Goal: Transaction & Acquisition: Purchase product/service

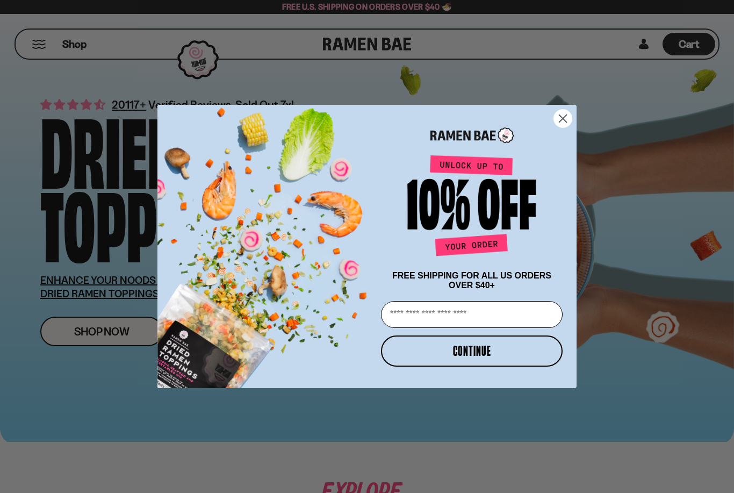
click at [563, 115] on circle "Close dialog" at bounding box center [563, 119] width 18 height 18
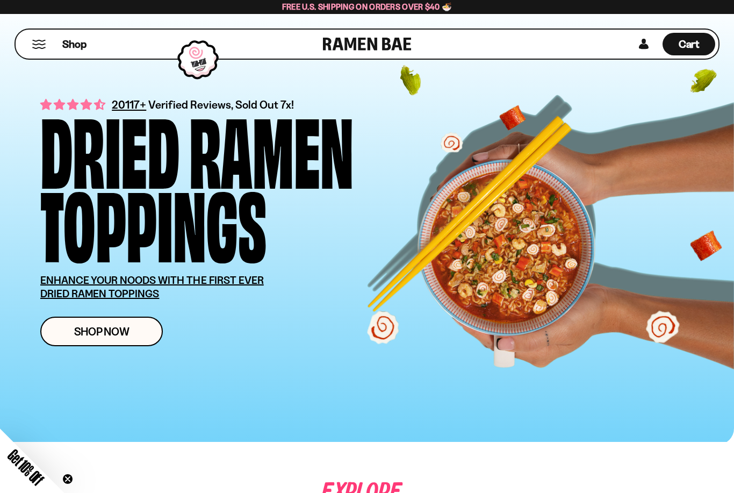
click at [97, 335] on span "Shop Now" at bounding box center [101, 331] width 55 height 11
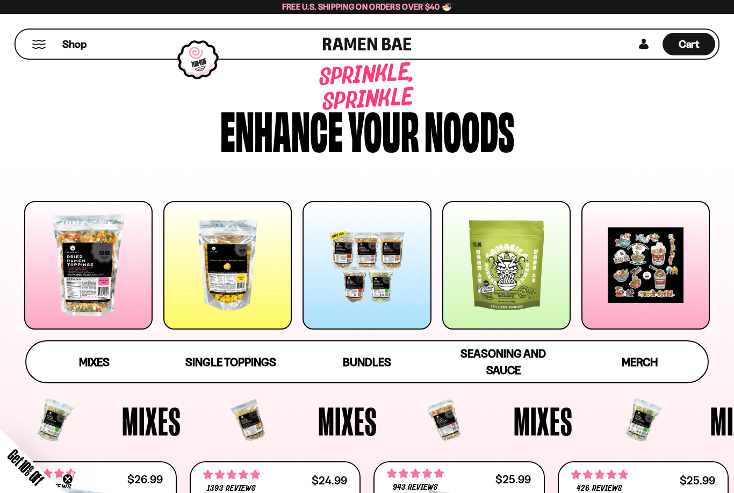
click at [93, 355] on span "Mixes" at bounding box center [94, 361] width 31 height 13
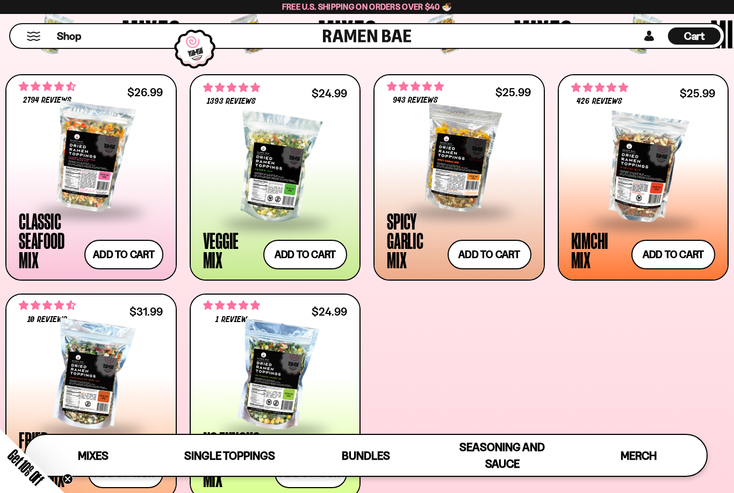
scroll to position [392, 0]
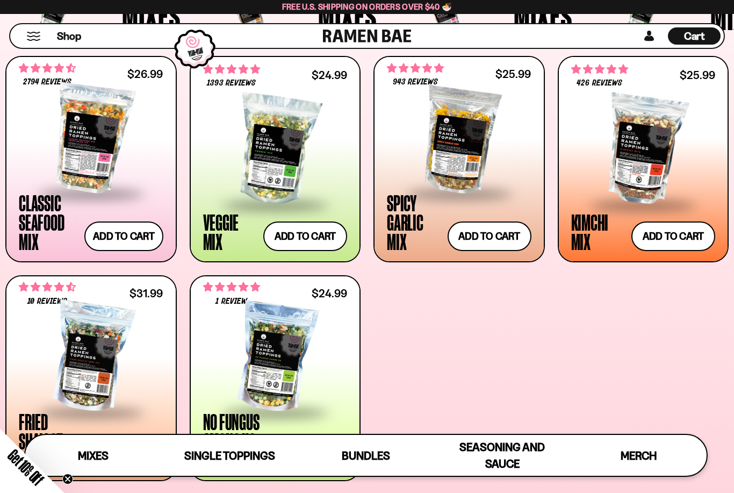
click at [687, 236] on button "Add to cart" at bounding box center [674, 237] width 84 height 30
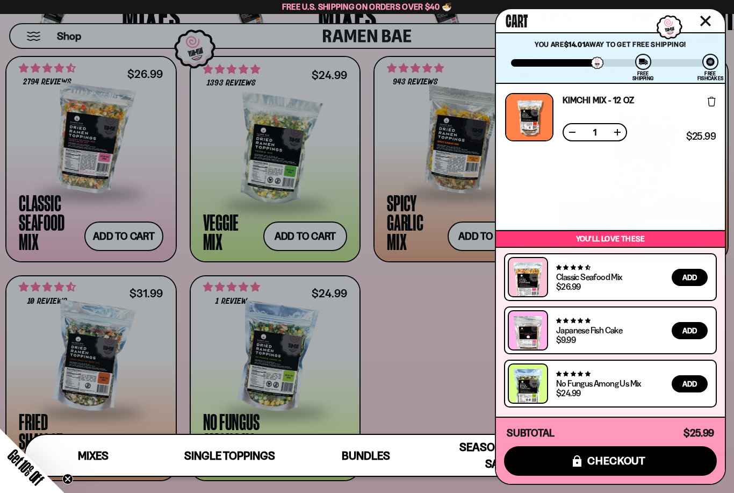
click at [447, 352] on div at bounding box center [367, 246] width 734 height 493
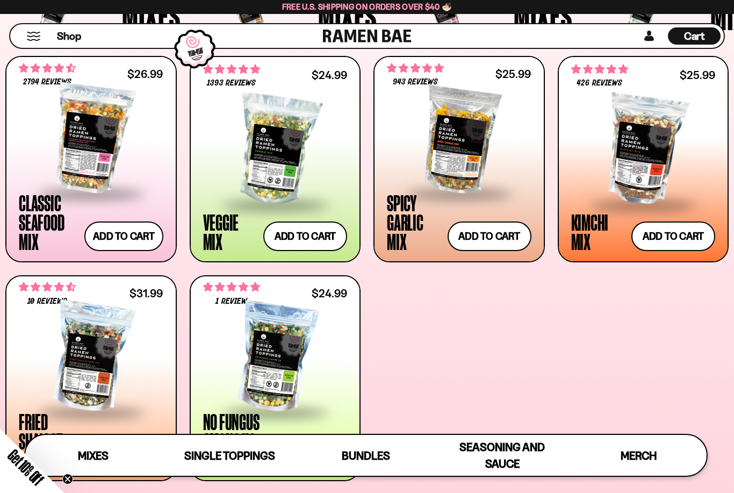
click at [307, 232] on button "Add to cart" at bounding box center [305, 237] width 84 height 30
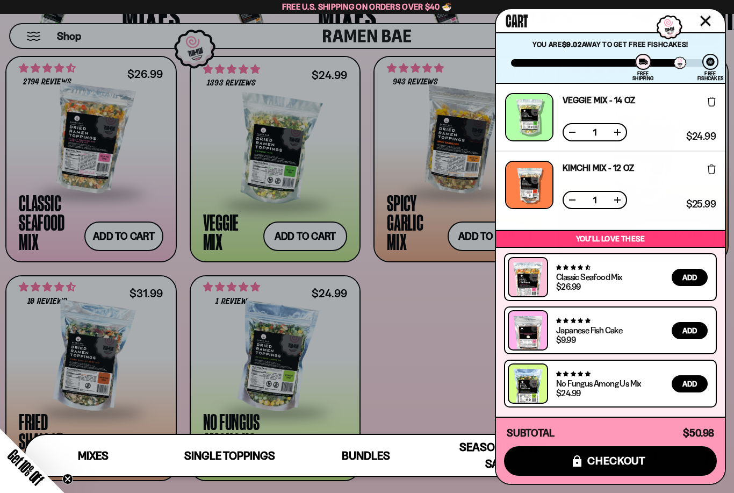
click at [691, 334] on span "Add" at bounding box center [690, 331] width 15 height 8
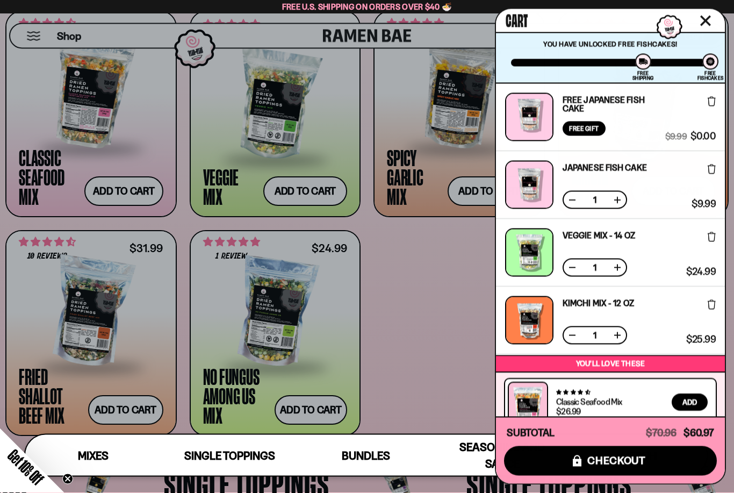
scroll to position [437, 0]
click at [615, 467] on span "checkout" at bounding box center [617, 461] width 59 height 12
